Goal: Transaction & Acquisition: Book appointment/travel/reservation

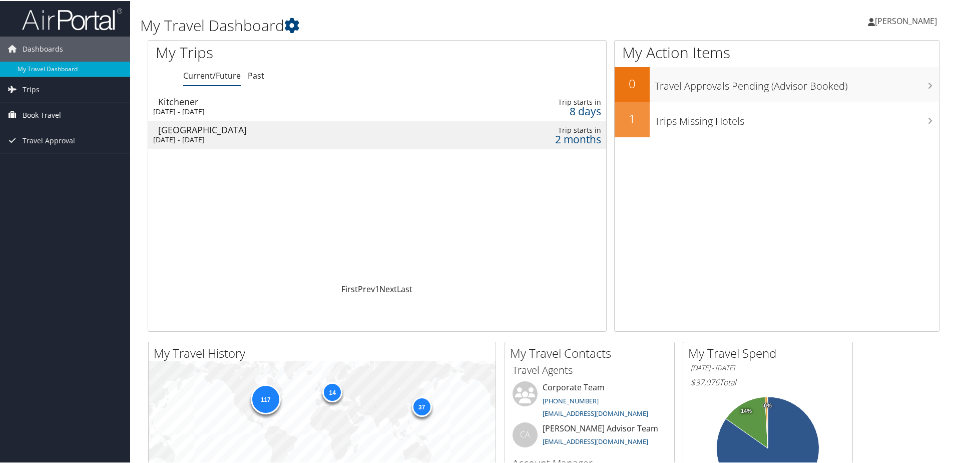
click at [51, 116] on span "Book Travel" at bounding box center [42, 114] width 39 height 25
click at [48, 167] on link "Book/Manage Online Trips" at bounding box center [65, 164] width 130 height 15
